Goal: Task Accomplishment & Management: Complete application form

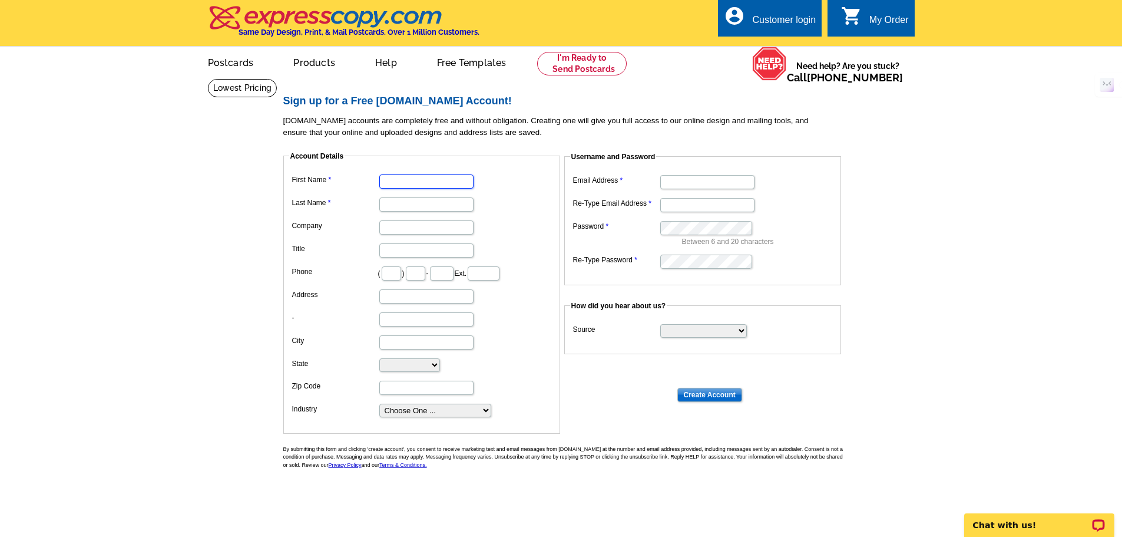
click at [441, 179] on input "First Name" at bounding box center [426, 181] width 94 height 14
type input "[PERSON_NAME]"
type input "626"
type input "255"
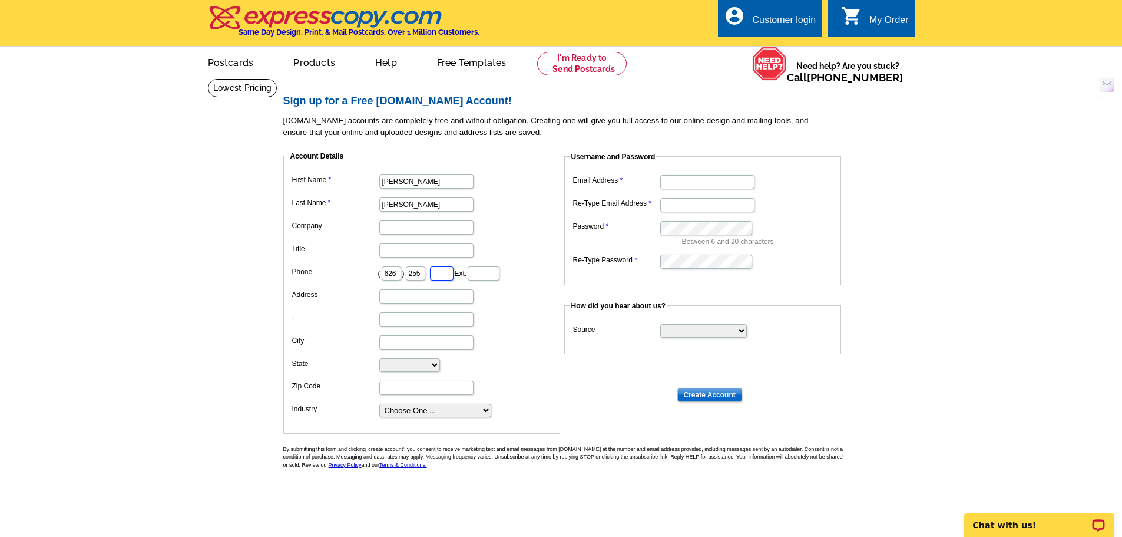
type input "2783"
type input "[STREET_ADDRESS][PERSON_NAME]"
type input "[PERSON_NAME]"
select select "CA"
type input "90660"
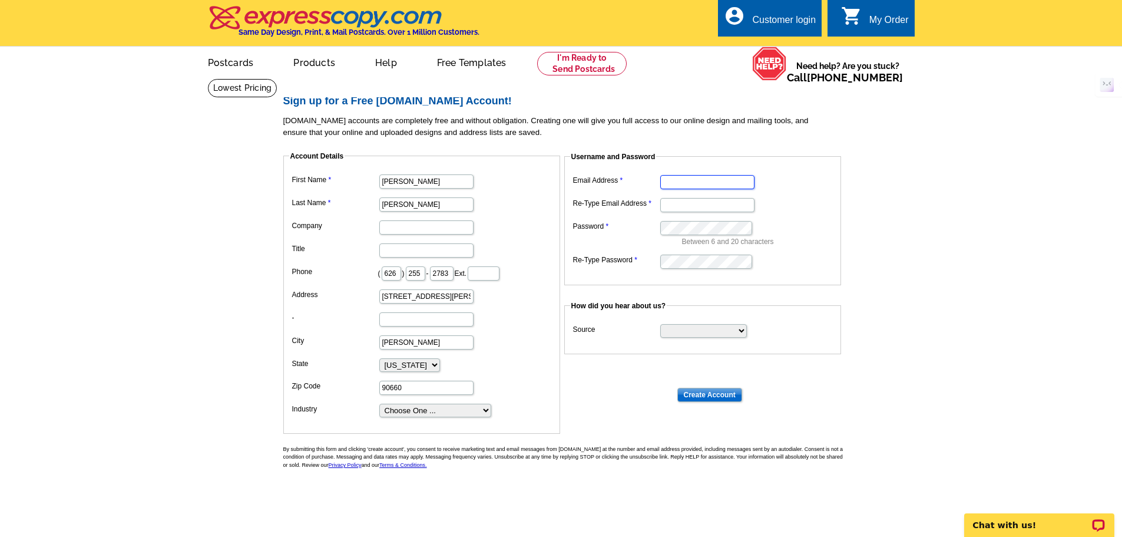
type input "[PERSON_NAME][EMAIL_ADDRESS][DOMAIN_NAME]"
click at [443, 227] on input "Company" at bounding box center [426, 227] width 94 height 14
type input "h"
type input "EXP Realty Of [US_STATE], Inc."
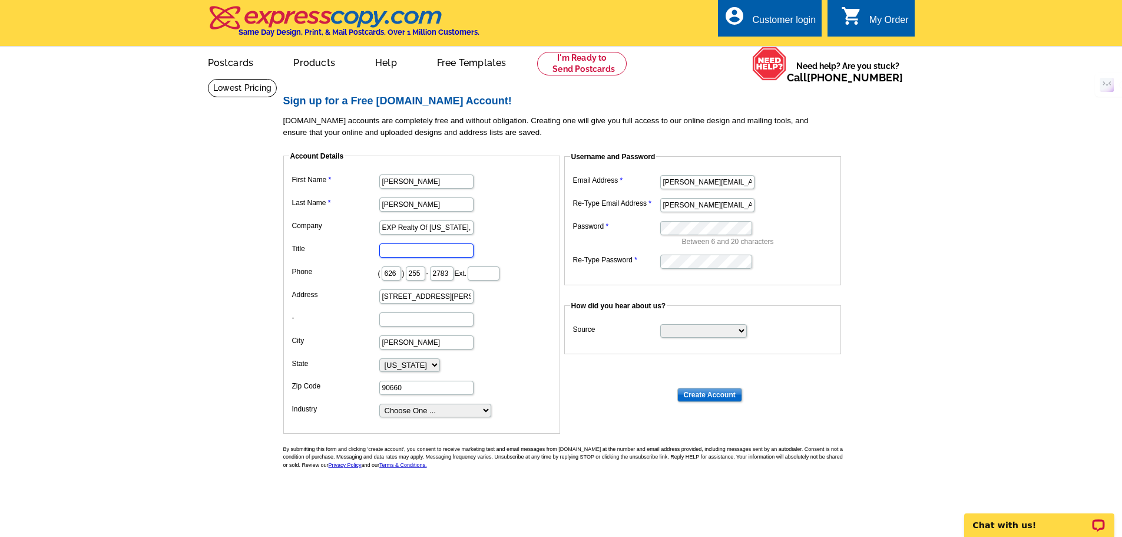
click at [426, 253] on input "Title" at bounding box center [426, 250] width 94 height 14
type input "R"
type input "Realtor"
type input "[STREET_ADDRESS][PERSON_NAME]"
drag, startPoint x: 442, startPoint y: 346, endPoint x: 364, endPoint y: 333, distance: 79.4
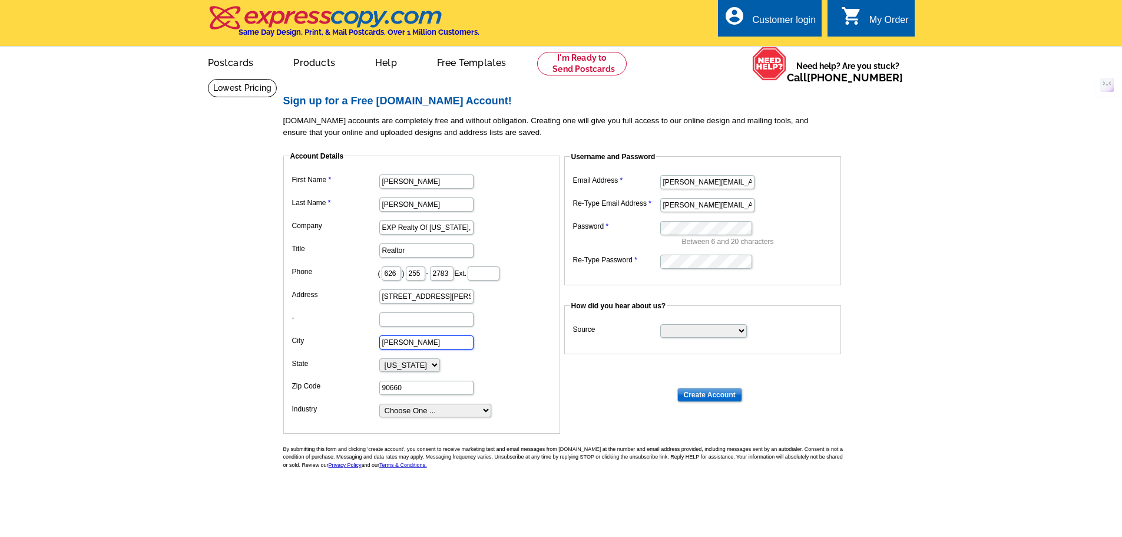
click at [364, 333] on dd "[PERSON_NAME]" at bounding box center [421, 341] width 265 height 18
type input "La [PERSON_NAME]"
type input "91744"
click at [443, 412] on select "Choose One ... Residential Real Estate Accounting Agriculture Architecture Arts…" at bounding box center [435, 411] width 112 height 14
select select "3"
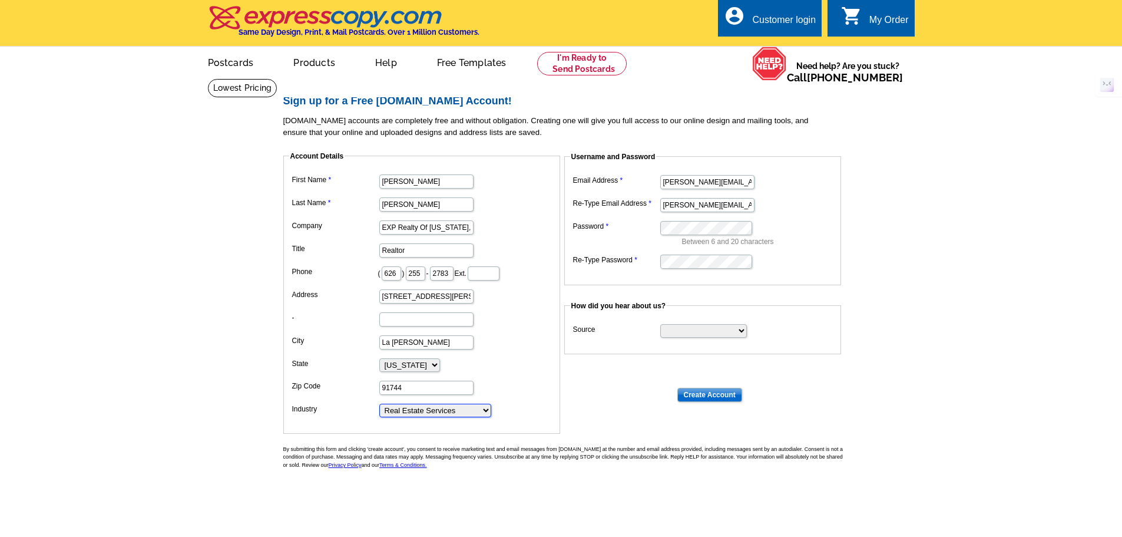
click at [379, 404] on select "Choose One ... Residential Real Estate Accounting Agriculture Architecture Arts…" at bounding box center [435, 411] width 112 height 14
click at [716, 327] on select "Search Engine Television Ad Direct Mail Postcard Email Referred by a friend Oth…" at bounding box center [703, 331] width 87 height 14
select select "other"
click at [660, 325] on select "Search Engine Television Ad Direct Mail Postcard Email Referred by a friend Oth…" at bounding box center [703, 331] width 87 height 14
click at [778, 389] on dl "Account Details First Name [PERSON_NAME] Last Name [PERSON_NAME] Company EXP Re…" at bounding box center [566, 273] width 566 height 267
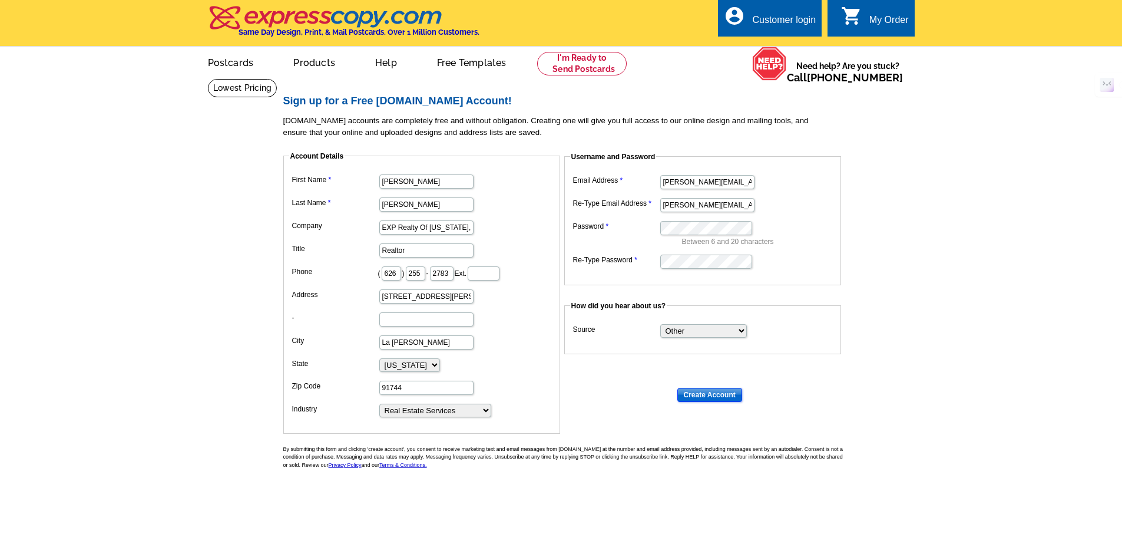
click at [721, 397] on input "Create Account" at bounding box center [710, 395] width 65 height 14
